Goal: Task Accomplishment & Management: Use online tool/utility

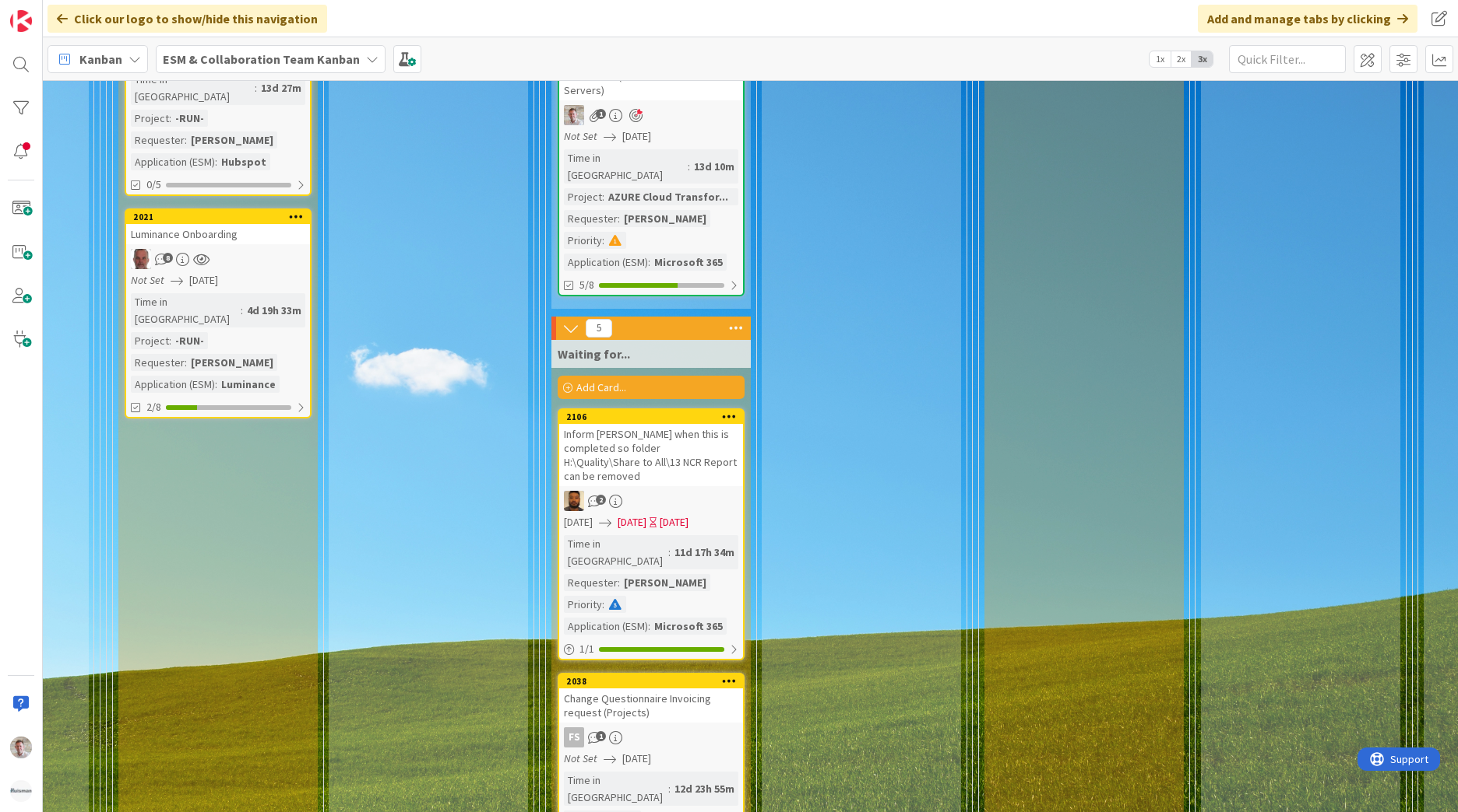
scroll to position [3957, 363]
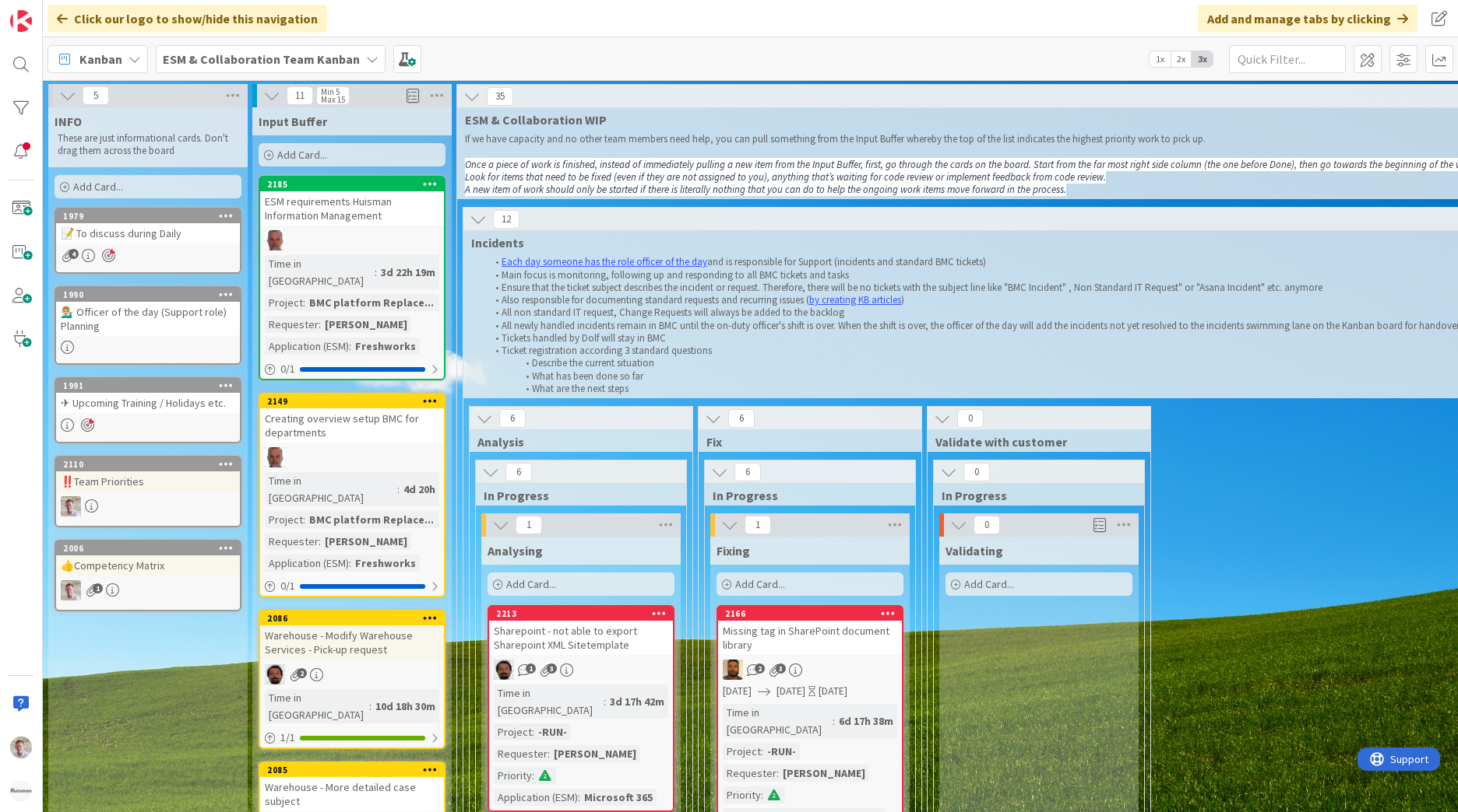
click at [264, 59] on b "ESM & Collaboration Team Kanban" at bounding box center [261, 58] width 197 height 16
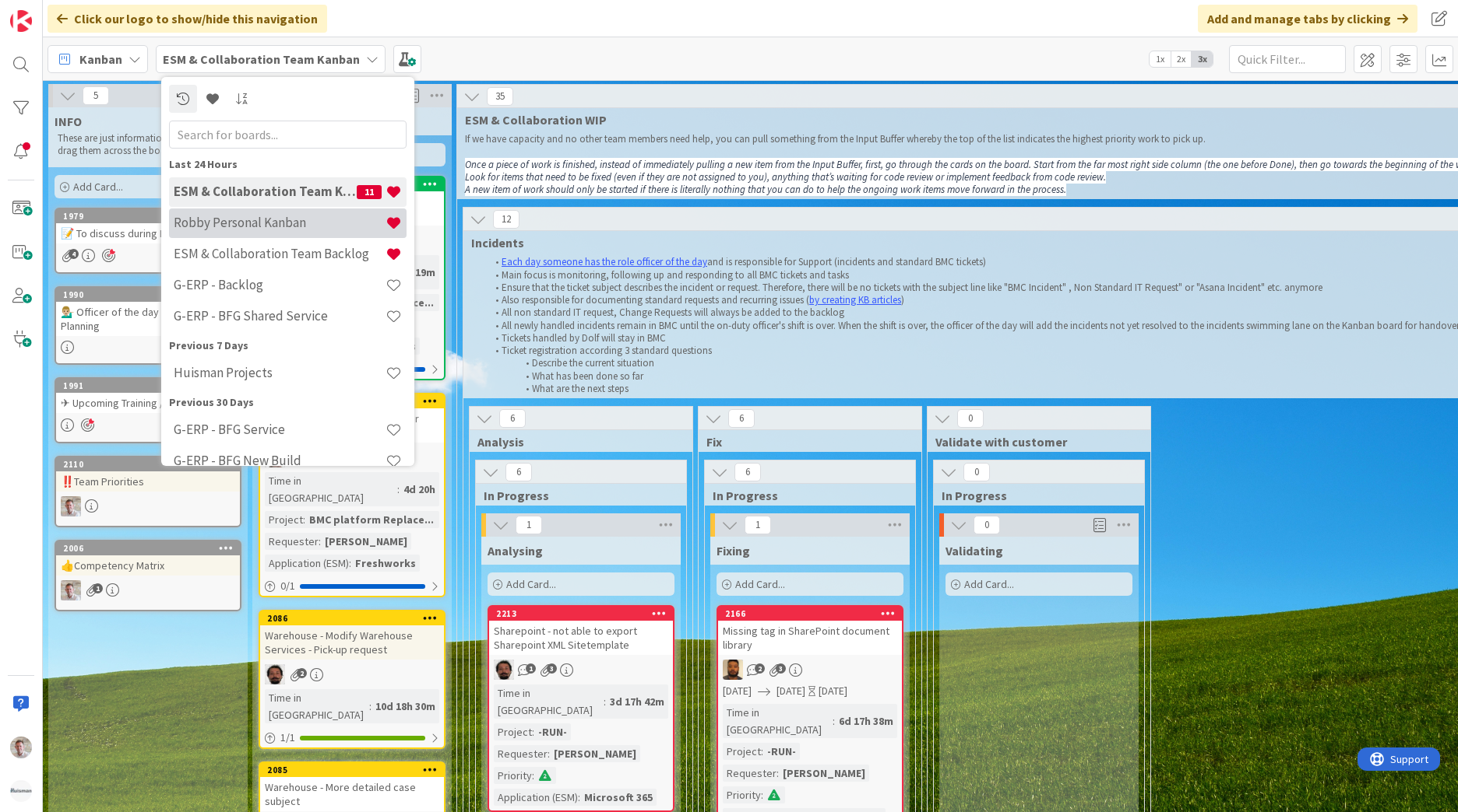
click at [269, 232] on div "Robby Personal Kanban" at bounding box center [288, 223] width 237 height 30
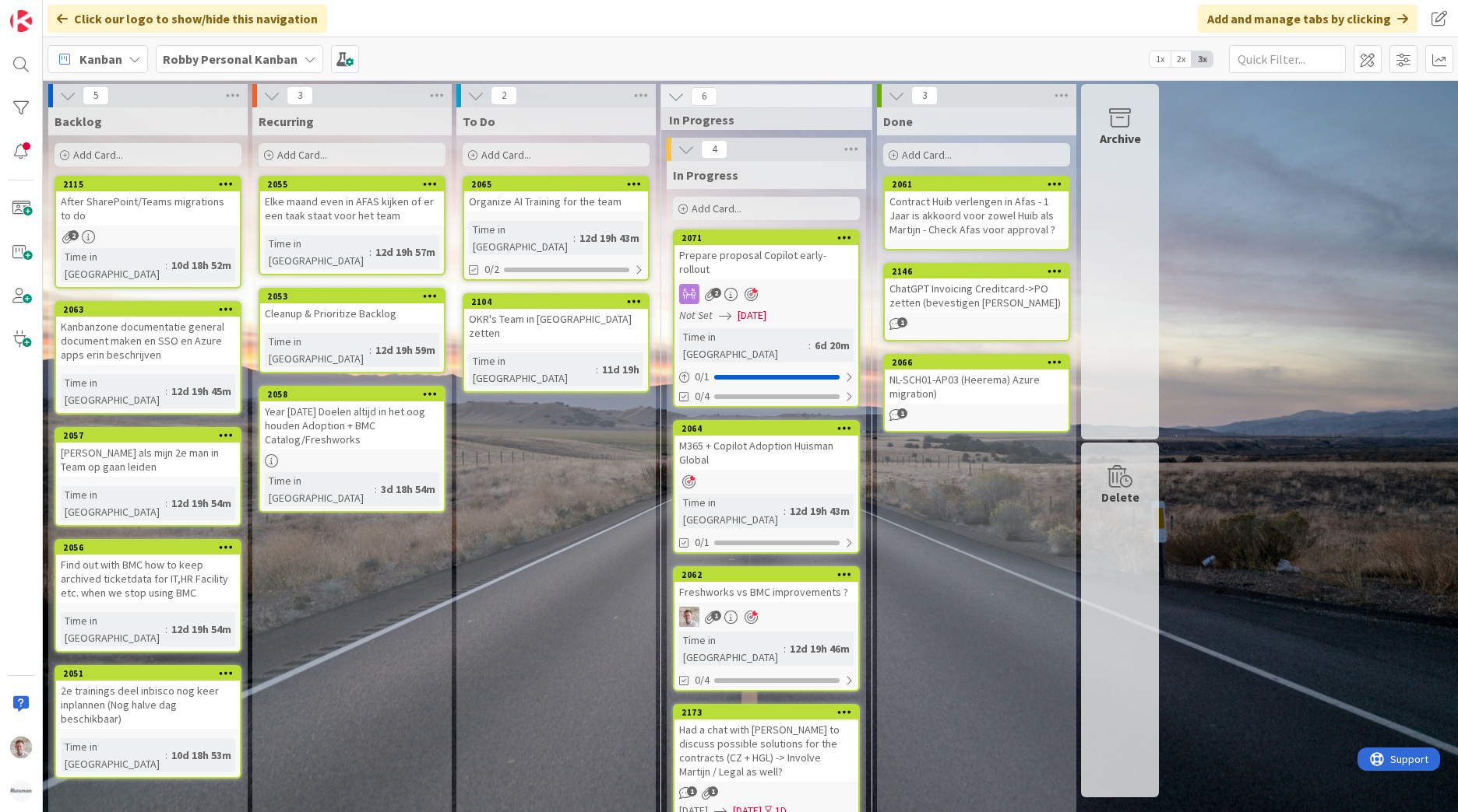
drag, startPoint x: 5, startPoint y: 0, endPoint x: 511, endPoint y: 553, distance: 749.6
click at [521, 591] on div "To Do Add Card... 2065 Organize AI Training for the team Time in Column : 12d 1…" at bounding box center [556, 681] width 199 height 1148
click at [764, 251] on div "Prepare proposal Copilot early-rollout" at bounding box center [766, 261] width 184 height 34
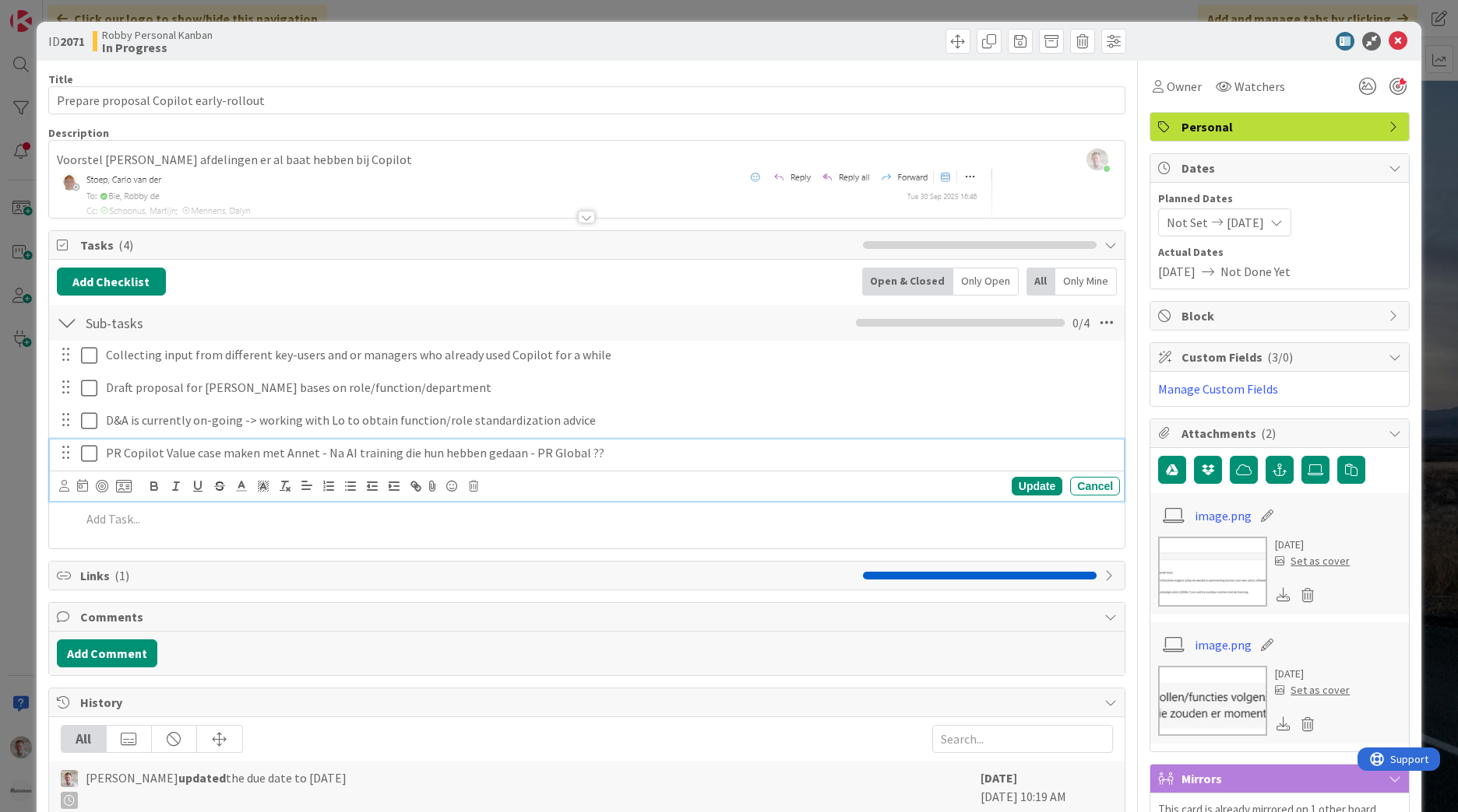
click at [90, 455] on icon at bounding box center [89, 453] width 17 height 19
